Goal: Task Accomplishment & Management: Complete application form

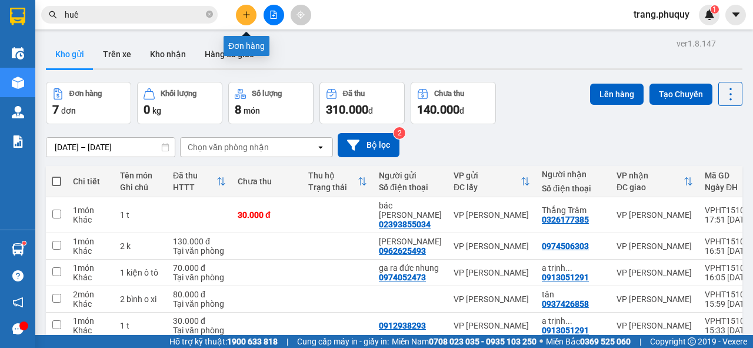
click at [244, 18] on icon "plus" at bounding box center [246, 15] width 8 height 8
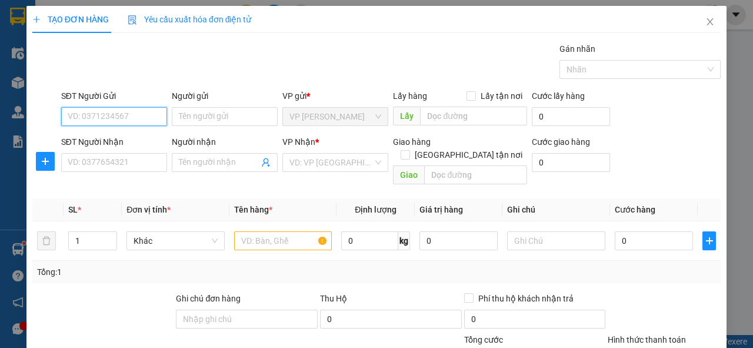
click at [132, 121] on input "SĐT Người Gửi" at bounding box center [114, 116] width 106 height 19
type input "0943320629"
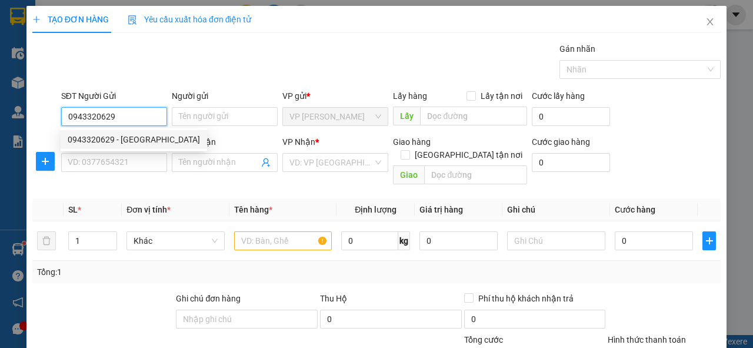
click at [132, 143] on div "0943320629 - [GEOGRAPHIC_DATA]" at bounding box center [134, 139] width 132 height 13
type input "sơn nguyên"
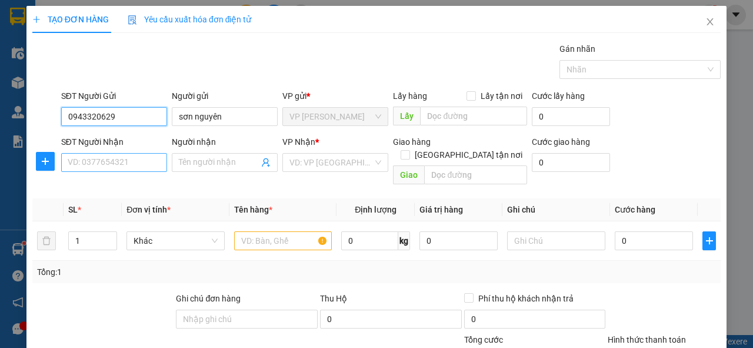
type input "0943320629"
click at [131, 159] on input "SĐT Người Nhận" at bounding box center [114, 162] width 106 height 19
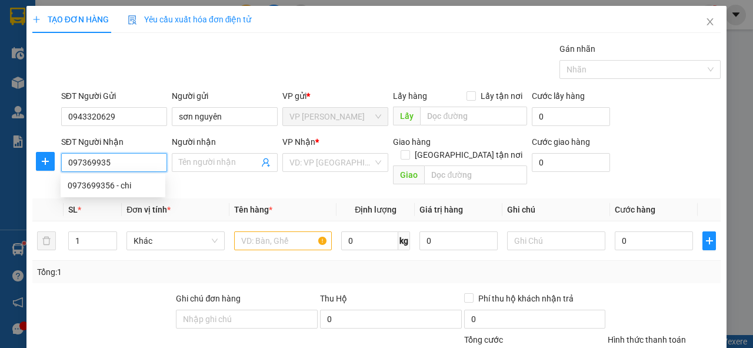
type input "0973699356"
click at [114, 186] on div "0973699356 - chi" at bounding box center [113, 185] width 91 height 13
type input "chi"
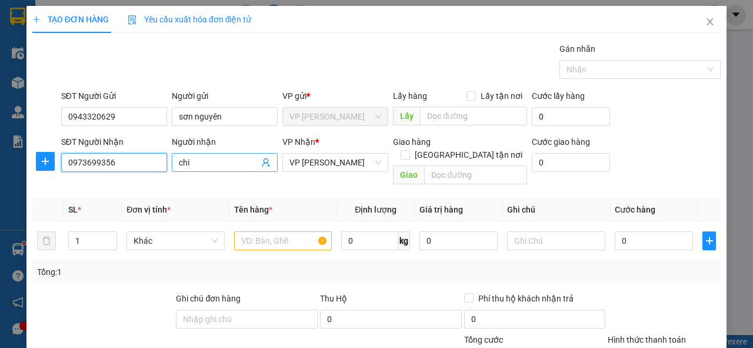
type input "0973699356"
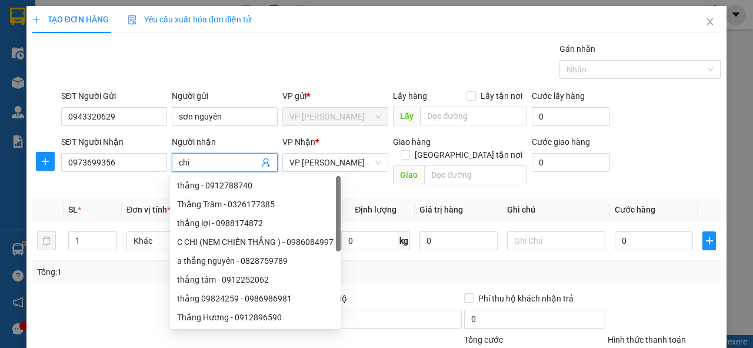
drag, startPoint x: 199, startPoint y: 162, endPoint x: 174, endPoint y: 161, distance: 25.3
click at [174, 161] on span "chi" at bounding box center [225, 162] width 106 height 19
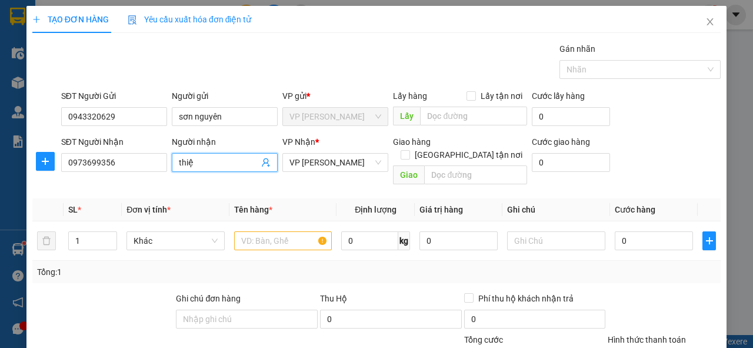
type input "thiện"
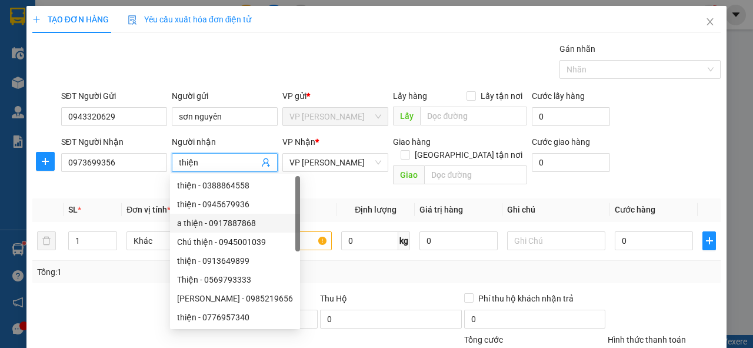
click at [254, 223] on div "a thiện - 0917887868" at bounding box center [235, 222] width 116 height 13
type input "0917887868"
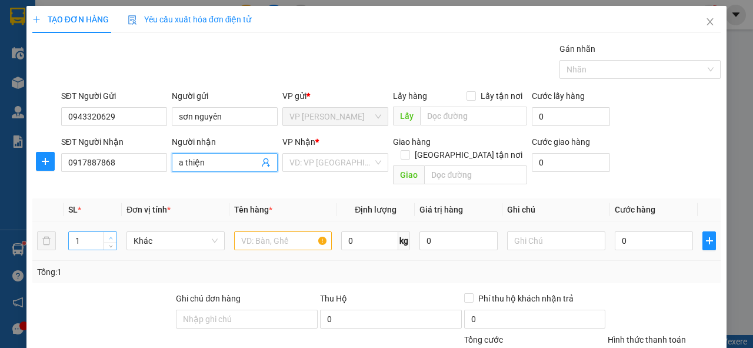
type input "a thiện"
type input "2"
click at [111, 236] on icon "up" at bounding box center [111, 238] width 4 height 4
click at [276, 231] on input "text" at bounding box center [283, 240] width 98 height 19
click at [209, 160] on input "a thiện" at bounding box center [219, 162] width 80 height 13
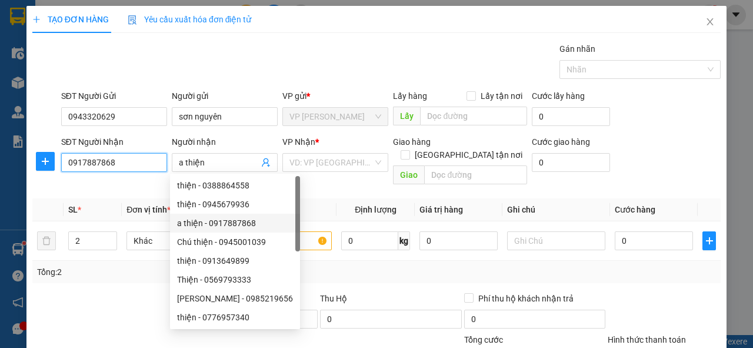
drag, startPoint x: 126, startPoint y: 162, endPoint x: 120, endPoint y: 165, distance: 6.6
click at [125, 162] on input "0917887868" at bounding box center [114, 162] width 106 height 19
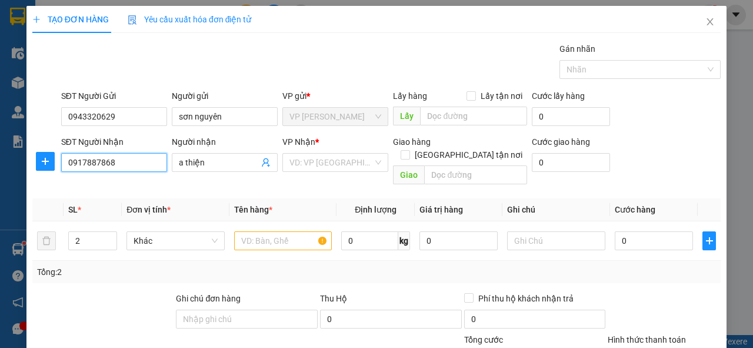
drag, startPoint x: 121, startPoint y: 161, endPoint x: 25, endPoint y: 163, distance: 95.3
click at [25, 163] on div "TẠO ĐƠN HÀNG Yêu cầu xuất hóa đơn điện tử Transit Pickup Surcharge Ids Transit …" at bounding box center [376, 174] width 753 height 348
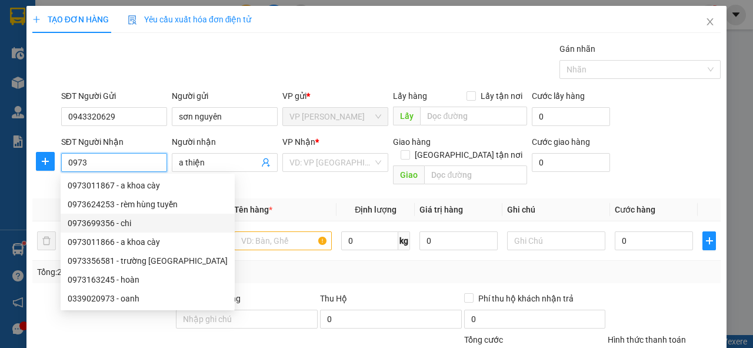
click at [86, 223] on div "0973699356 - chi" at bounding box center [148, 222] width 160 height 13
type input "0973699356"
type input "chi"
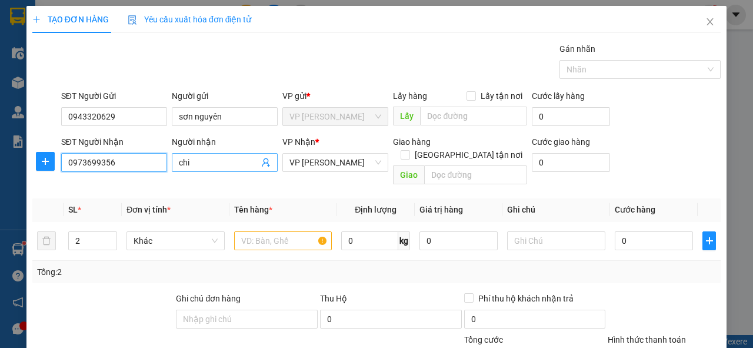
type input "0973699356"
click at [193, 161] on input "chi" at bounding box center [219, 162] width 80 height 13
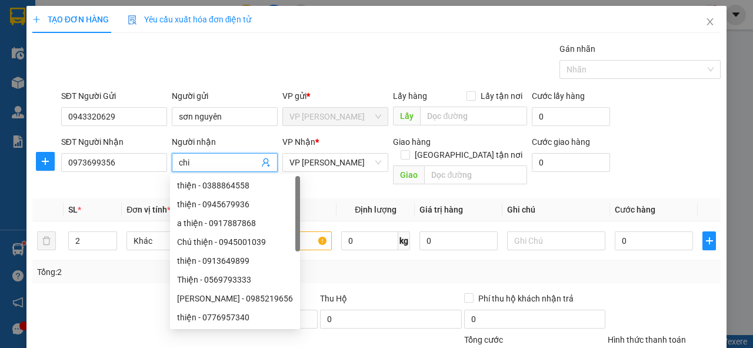
click at [192, 161] on input "chi" at bounding box center [219, 162] width 80 height 13
drag, startPoint x: 187, startPoint y: 162, endPoint x: 179, endPoint y: 163, distance: 8.3
click at [179, 163] on input "chi" at bounding box center [219, 162] width 80 height 13
type input "thiện"
click at [112, 184] on div "Transit Pickup Surcharge Ids Transit Deliver Surcharge Ids Transit Deliver Surc…" at bounding box center [376, 251] width 688 height 419
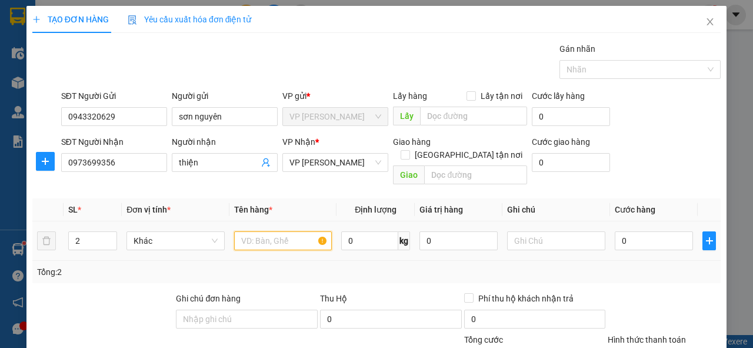
click at [280, 231] on input "text" at bounding box center [283, 240] width 98 height 19
type input "2 t"
click at [614, 231] on input "0" at bounding box center [653, 240] width 78 height 19
type input "4"
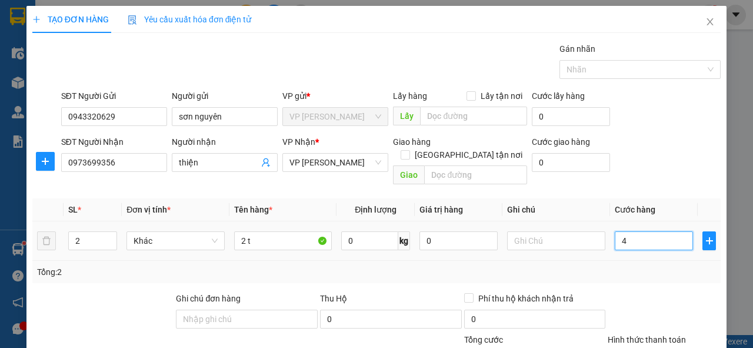
type input "4"
type input "40"
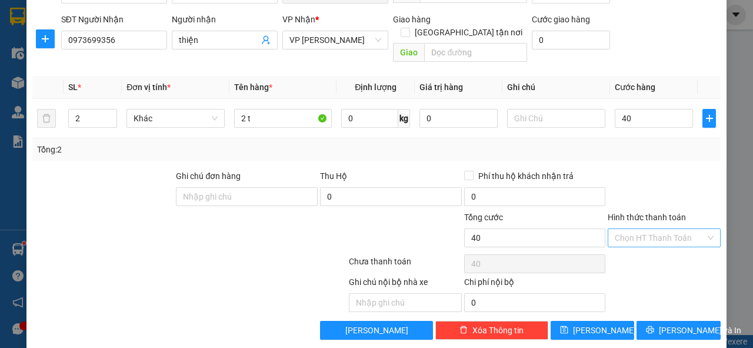
type input "40.000"
click at [627, 229] on input "Hình thức thanh toán" at bounding box center [659, 238] width 91 height 18
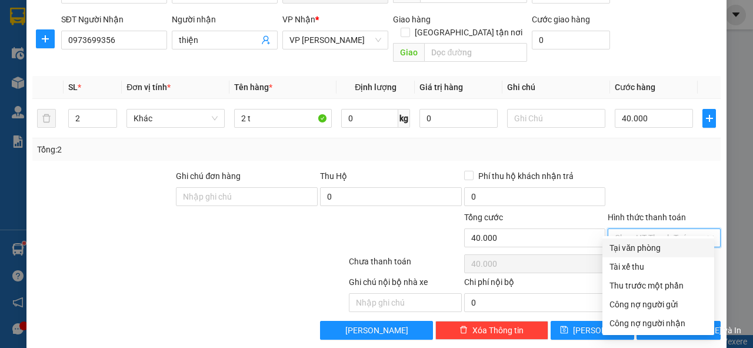
click at [626, 248] on div "Tại văn phòng" at bounding box center [658, 247] width 98 height 13
type input "0"
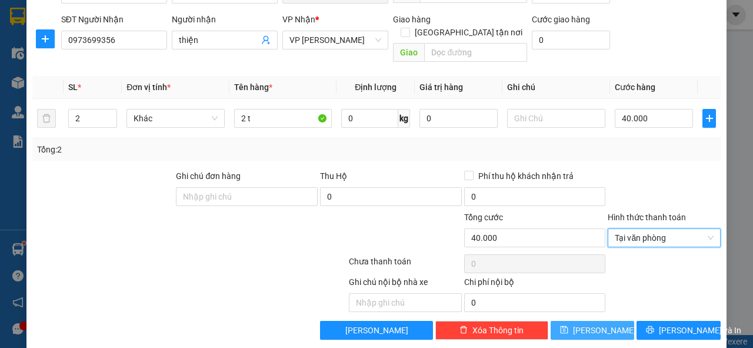
click at [595, 323] on span "[PERSON_NAME]" at bounding box center [604, 329] width 63 height 13
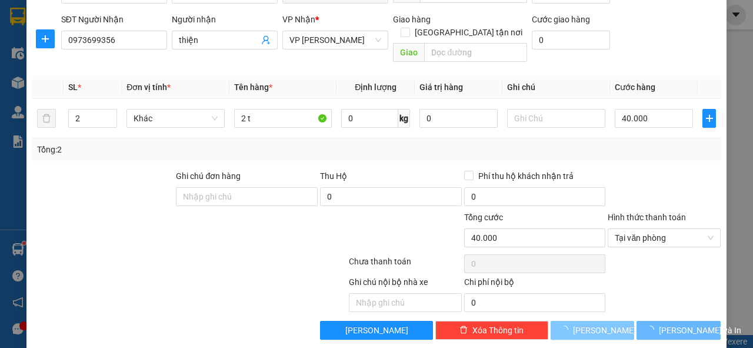
type input "1"
type input "0"
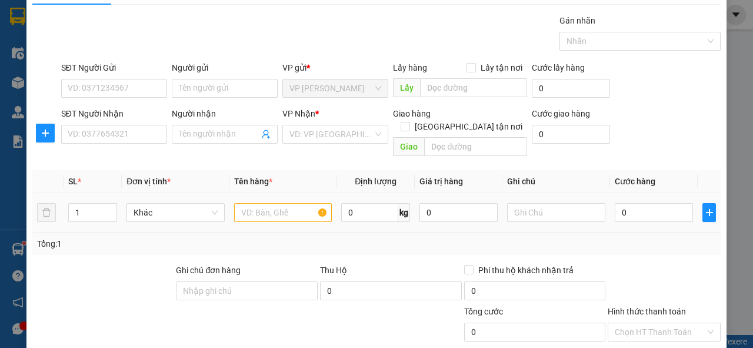
scroll to position [0, 0]
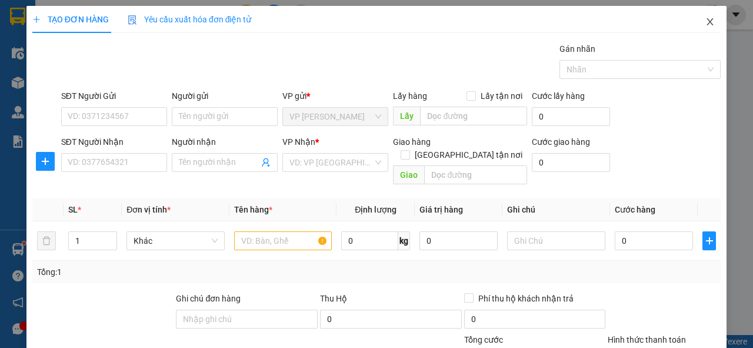
click at [705, 19] on icon "close" at bounding box center [709, 21] width 9 height 9
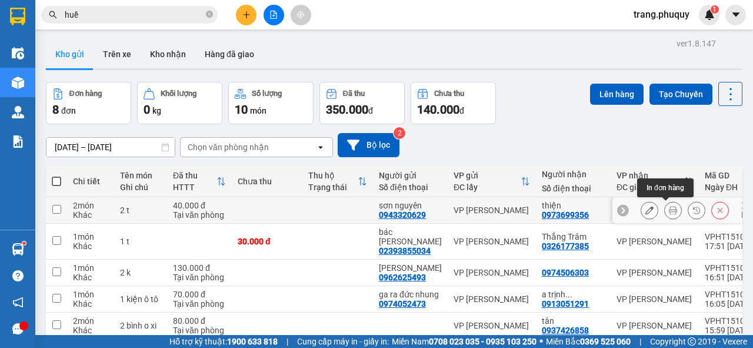
click at [669, 208] on icon at bounding box center [673, 210] width 8 height 8
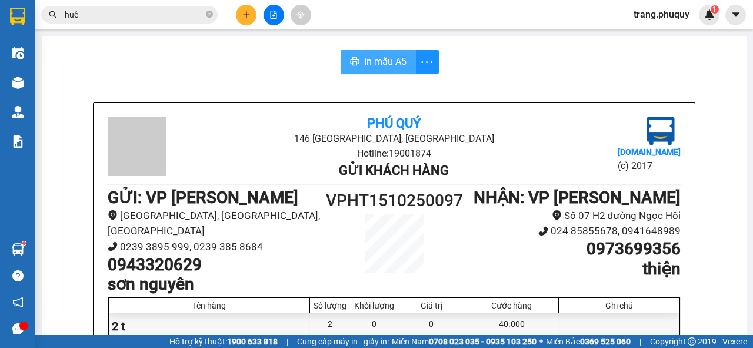
click at [394, 58] on span "In mẫu A5" at bounding box center [385, 61] width 42 height 15
